Goal: Participate in discussion

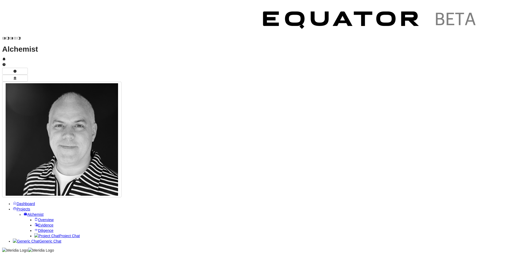
click at [59, 234] on span "Project Chat" at bounding box center [69, 236] width 21 height 4
type textarea "**********"
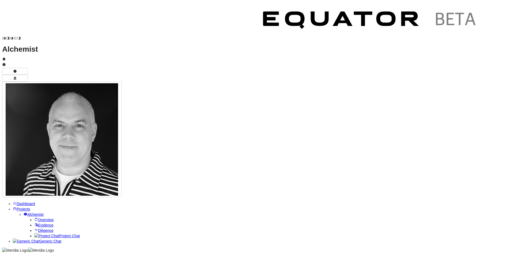
scroll to position [0, 0]
